Goal: Task Accomplishment & Management: Manage account settings

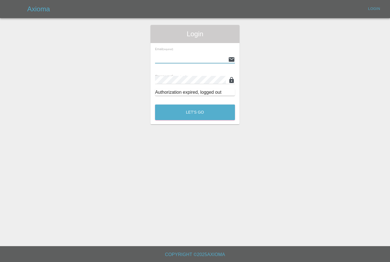
type input "[PERSON_NAME][EMAIL_ADDRESS][PERSON_NAME][DOMAIN_NAME]"
click at [195, 112] on button "Let's Go" at bounding box center [195, 113] width 80 height 16
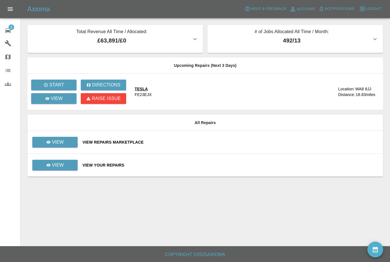
click at [359, 138] on td "View Repairs Marketplace" at bounding box center [230, 142] width 305 height 23
click at [73, 147] on link "View" at bounding box center [54, 142] width 45 height 11
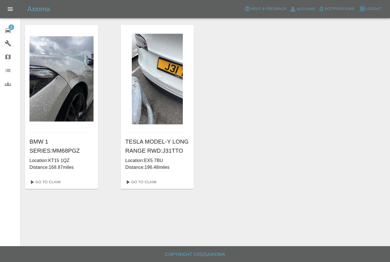
click at [7, 32] on icon at bounding box center [7, 30] width 5 height 5
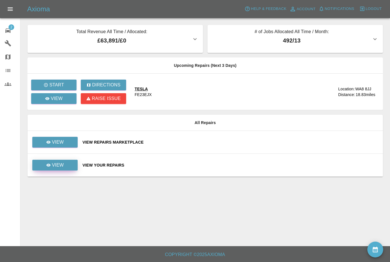
click at [70, 168] on link "View" at bounding box center [54, 165] width 45 height 11
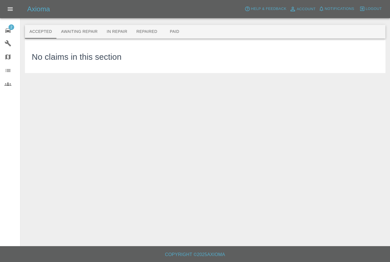
click at [84, 31] on button "Awaiting Repair" at bounding box center [79, 32] width 46 height 14
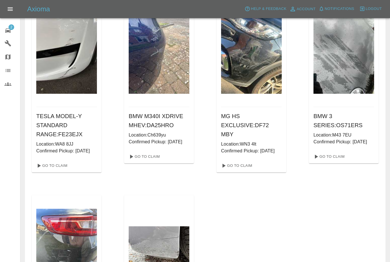
scroll to position [44, 0]
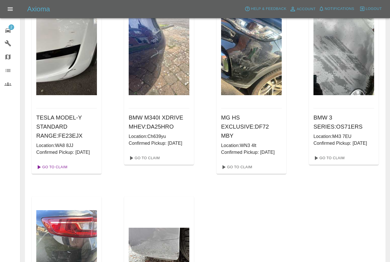
click at [66, 172] on link "Go To Claim" at bounding box center [51, 167] width 35 height 9
